Goal: Complete application form

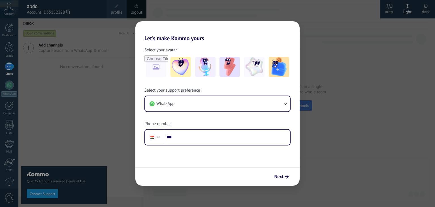
click at [281, 176] on span "Next" at bounding box center [278, 176] width 9 height 4
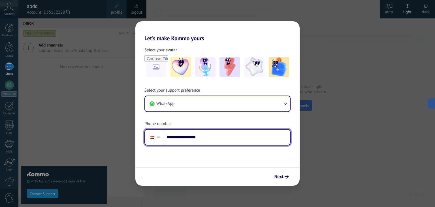
type input "**********"
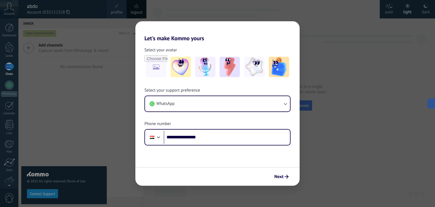
click at [277, 177] on span "Next" at bounding box center [278, 176] width 9 height 4
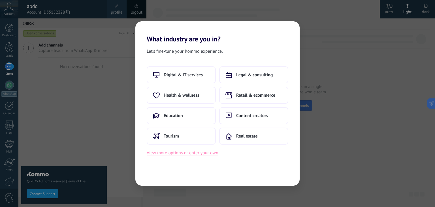
click at [192, 151] on button "View more options or enter your own" at bounding box center [183, 152] width 72 height 7
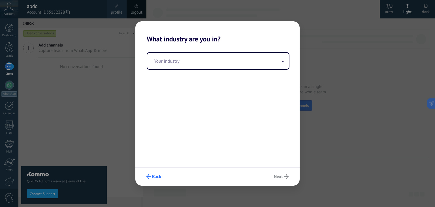
click at [151, 179] on button "Back" at bounding box center [154, 176] width 20 height 10
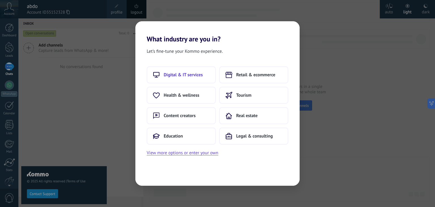
click at [194, 82] on button "Digital & IT services" at bounding box center [181, 74] width 69 height 17
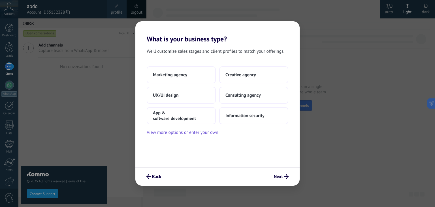
click at [281, 181] on div "Back Next" at bounding box center [217, 176] width 164 height 19
click at [280, 179] on button "Next" at bounding box center [281, 176] width 20 height 10
click at [168, 95] on span "UX/UI design" at bounding box center [165, 95] width 25 height 6
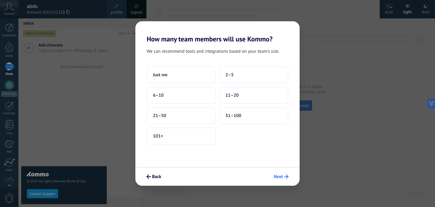
click at [280, 175] on span "Next" at bounding box center [278, 176] width 9 height 4
click at [210, 95] on button "6–10" at bounding box center [181, 95] width 69 height 17
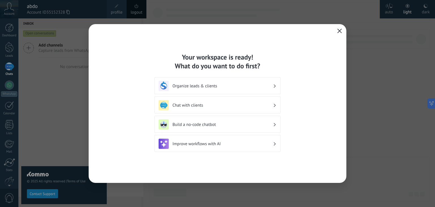
click at [337, 29] on icon "button" at bounding box center [339, 31] width 5 height 5
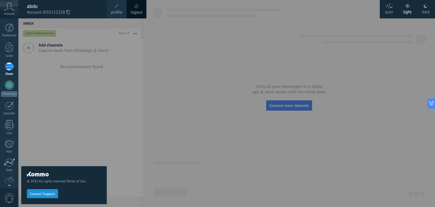
scroll to position [29, 0]
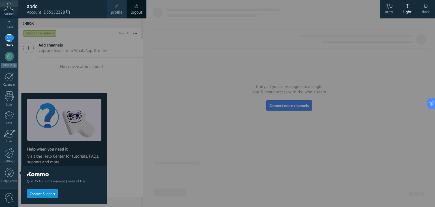
drag, startPoint x: 168, startPoint y: 7, endPoint x: 129, endPoint y: 8, distance: 39.1
click at [158, 10] on div at bounding box center [235, 103] width 435 height 207
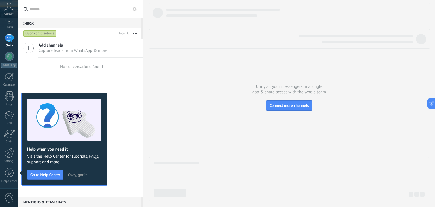
click at [18, 8] on div "logout" at bounding box center [9, 9] width 20 height 18
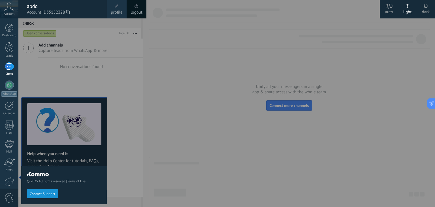
click at [136, 9] on link "logout" at bounding box center [136, 12] width 12 height 6
